Goal: Entertainment & Leisure: Consume media (video, audio)

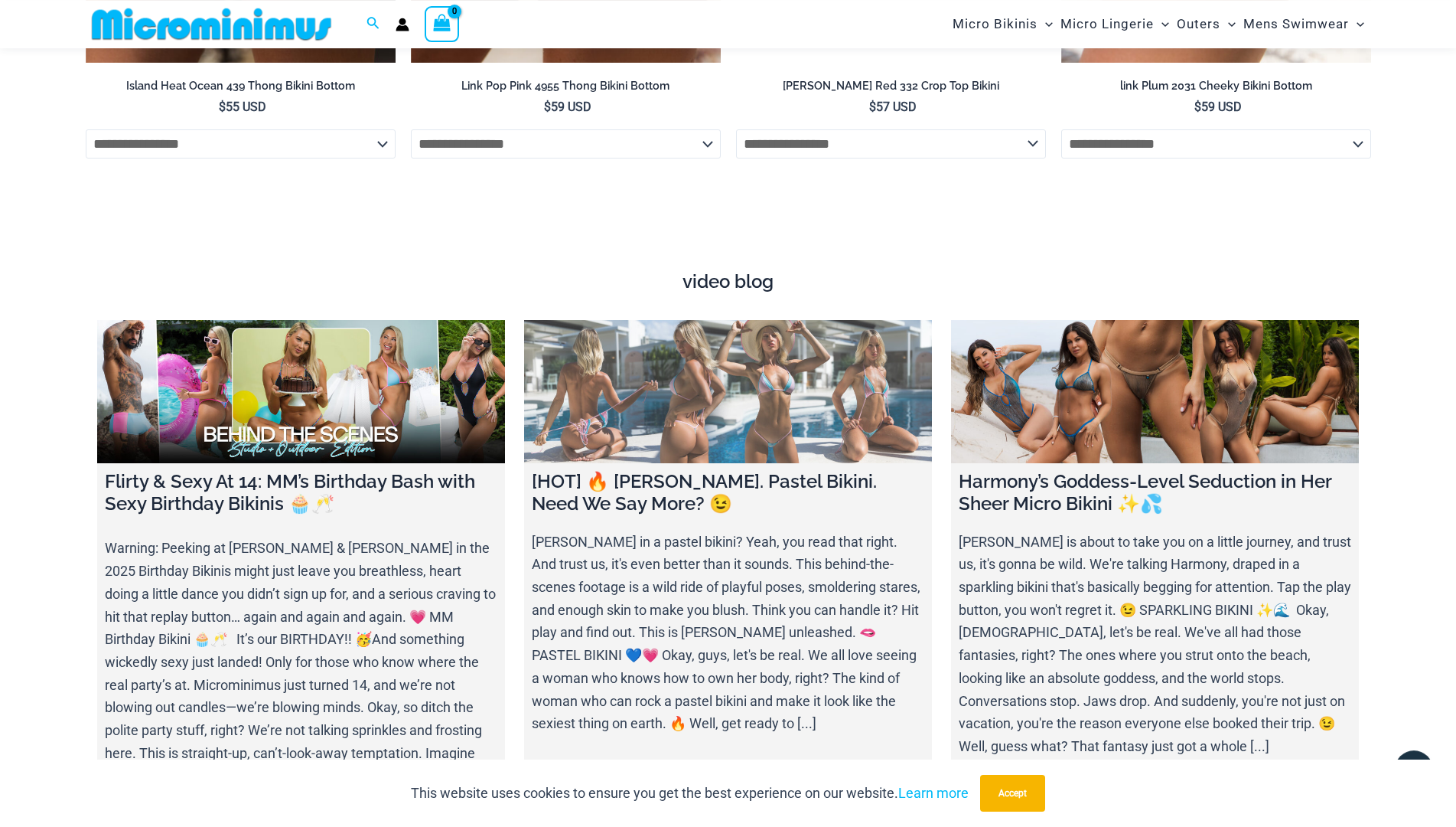
scroll to position [5922, 0]
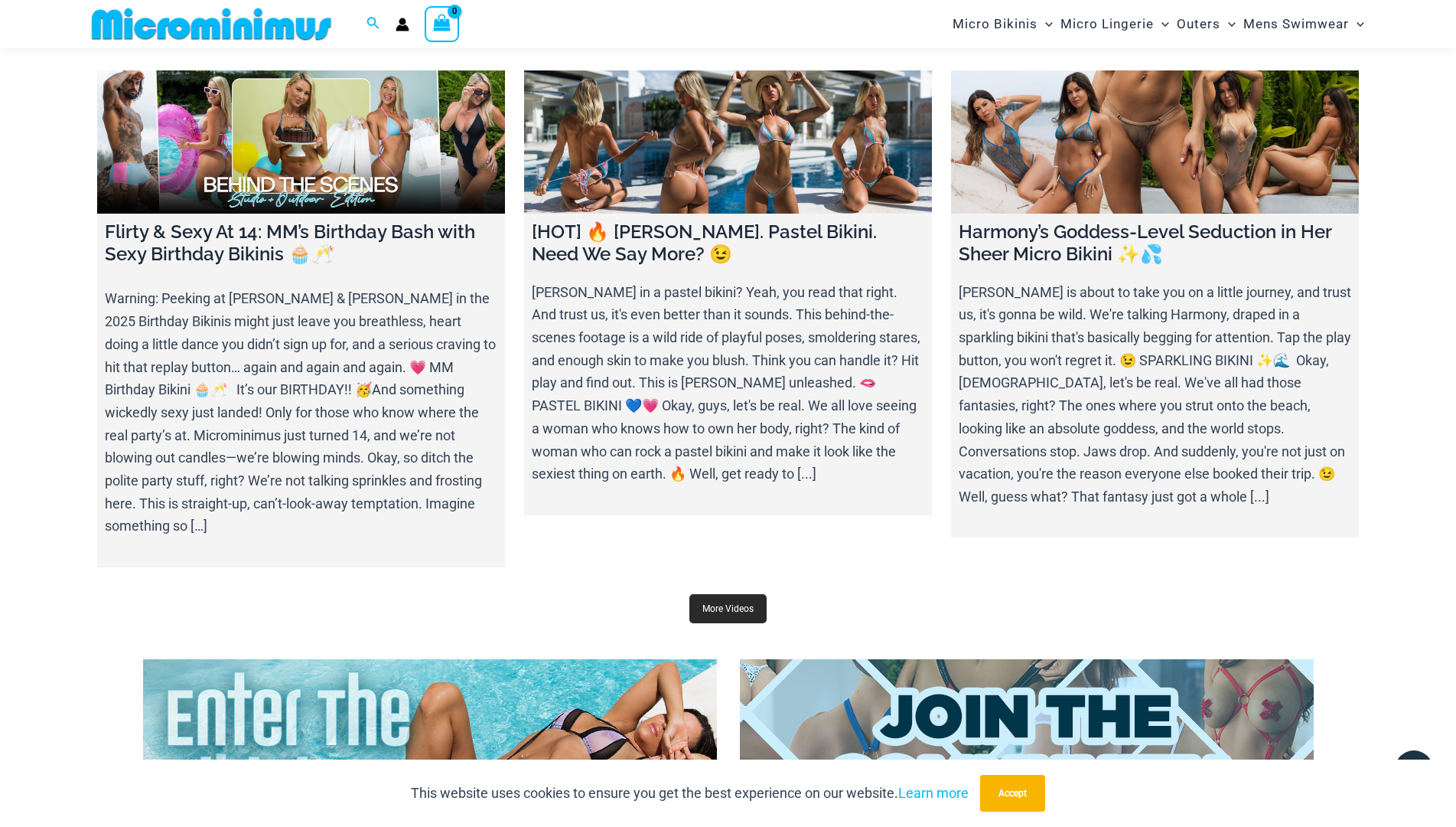
click at [717, 594] on link "More Videos" at bounding box center [728, 608] width 77 height 29
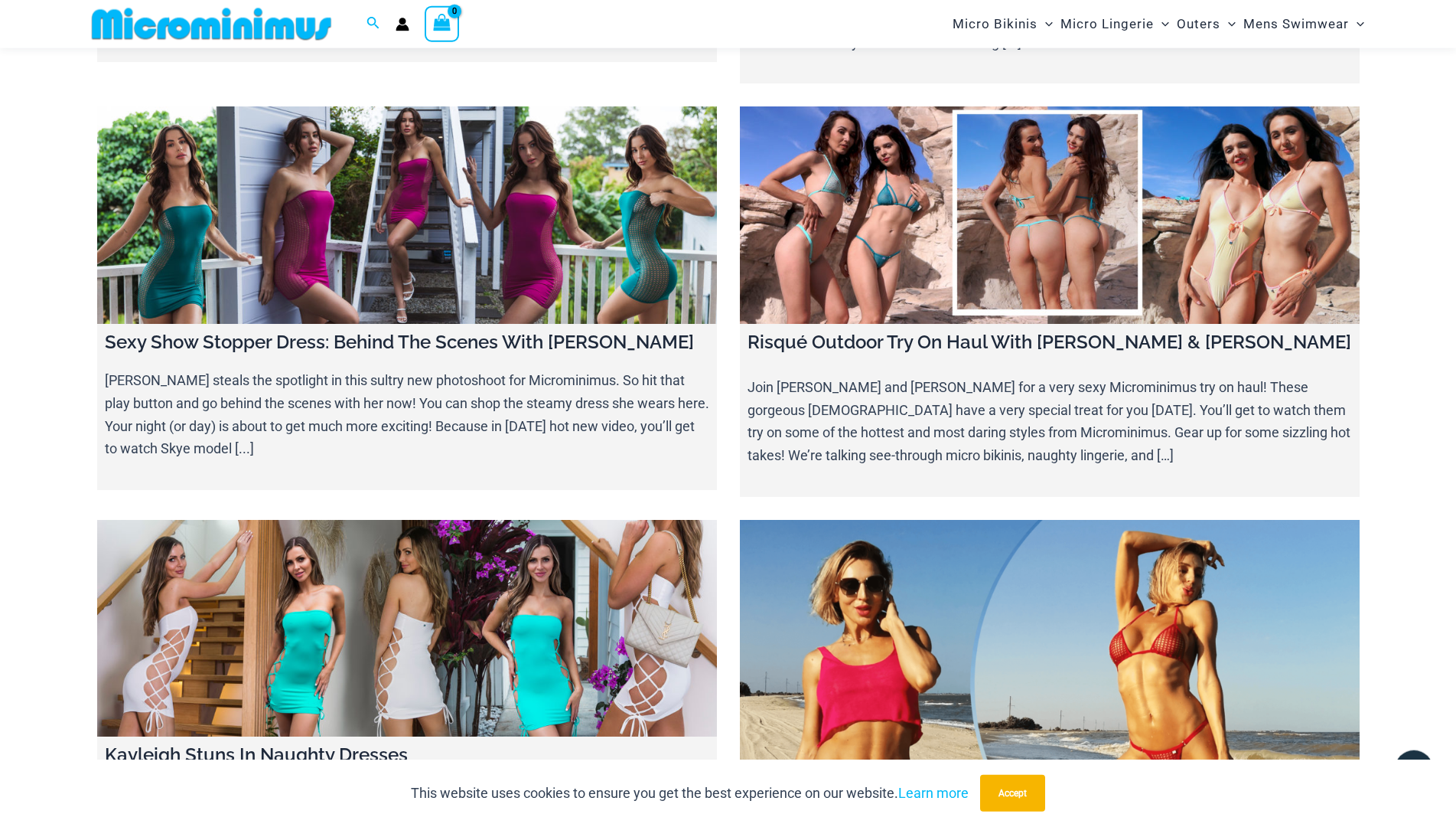
scroll to position [16353, 0]
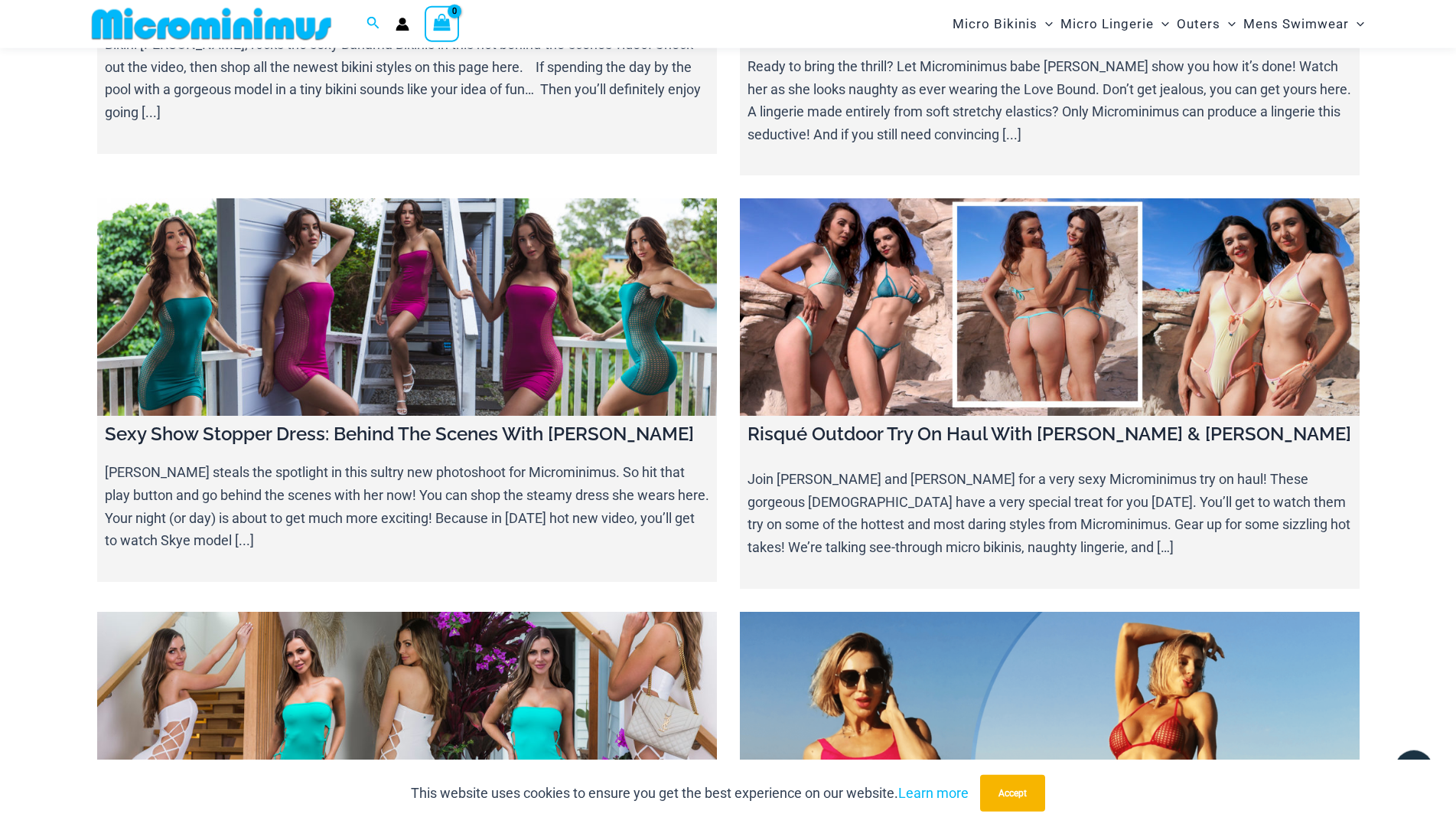
click at [1029, 612] on link at bounding box center [1050, 786] width 620 height 348
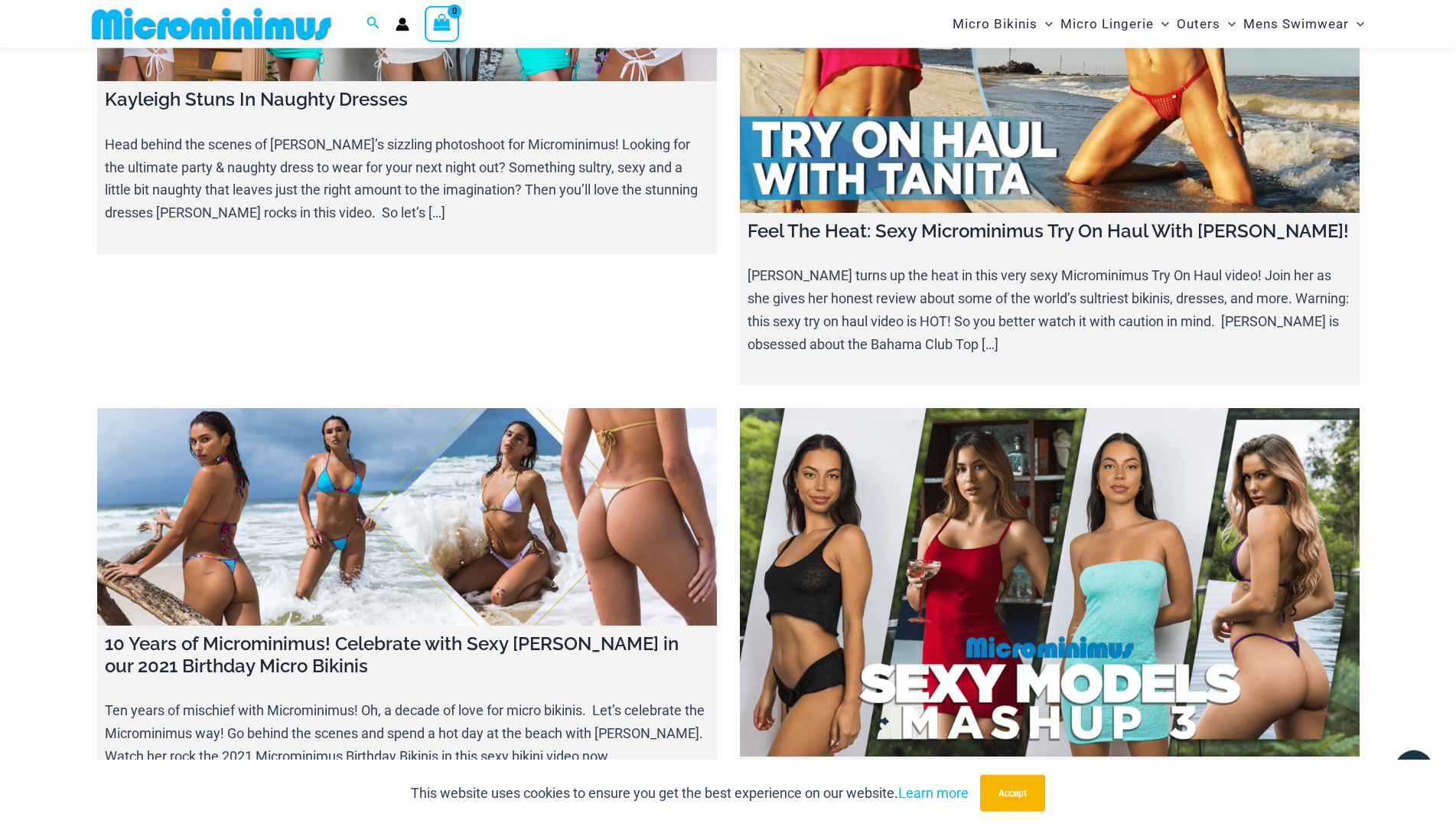
scroll to position [17134, 0]
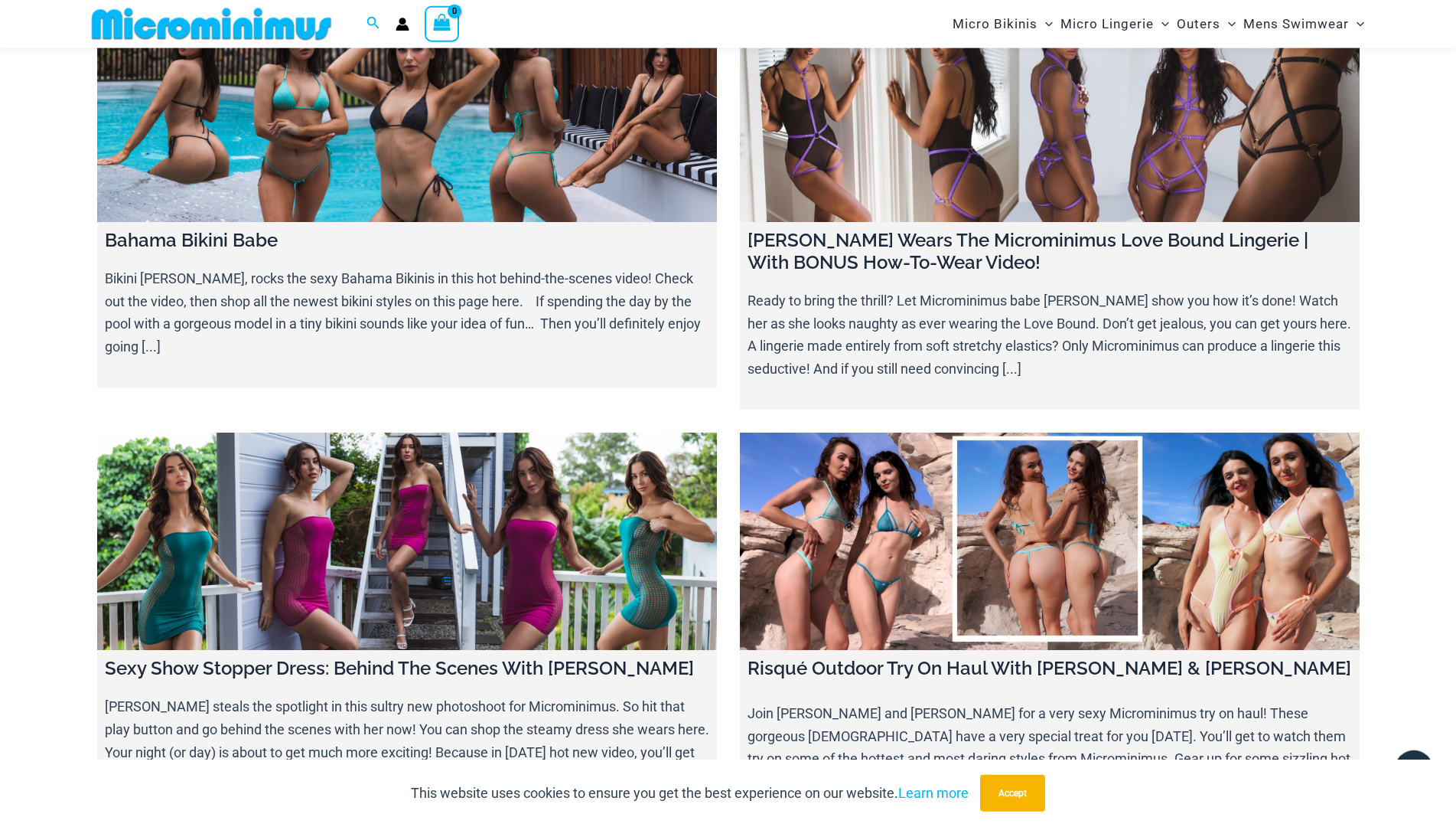
scroll to position [15884, 0]
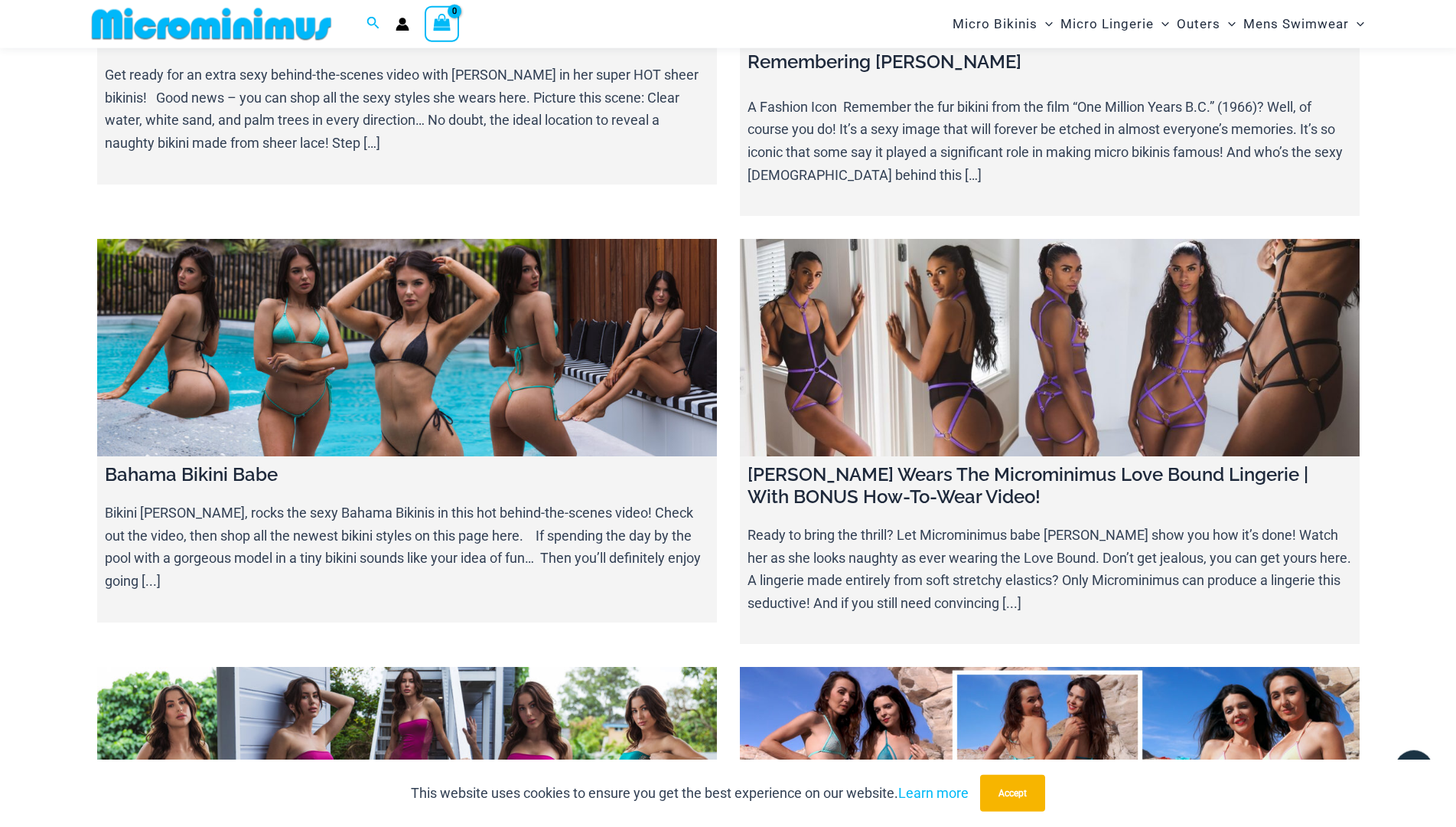
click at [1046, 667] on link at bounding box center [1050, 776] width 620 height 218
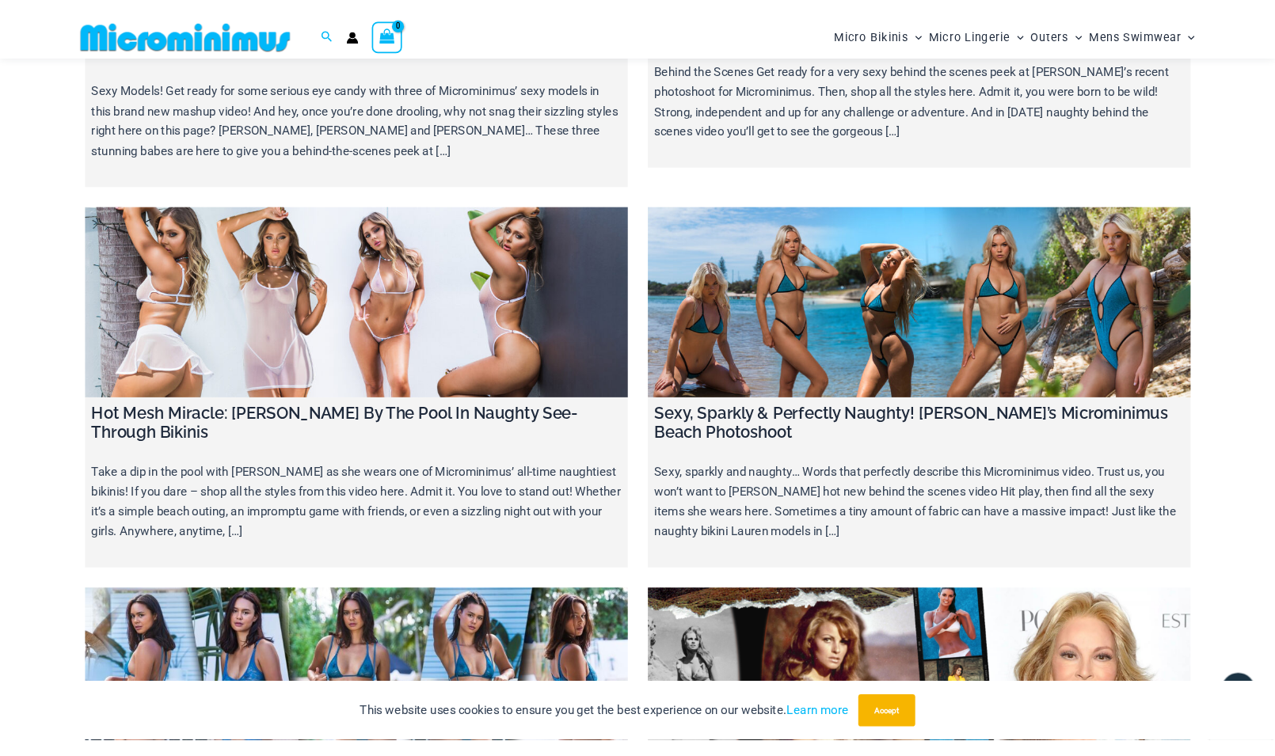
scroll to position [15534, 0]
